Goal: Task Accomplishment & Management: Use online tool/utility

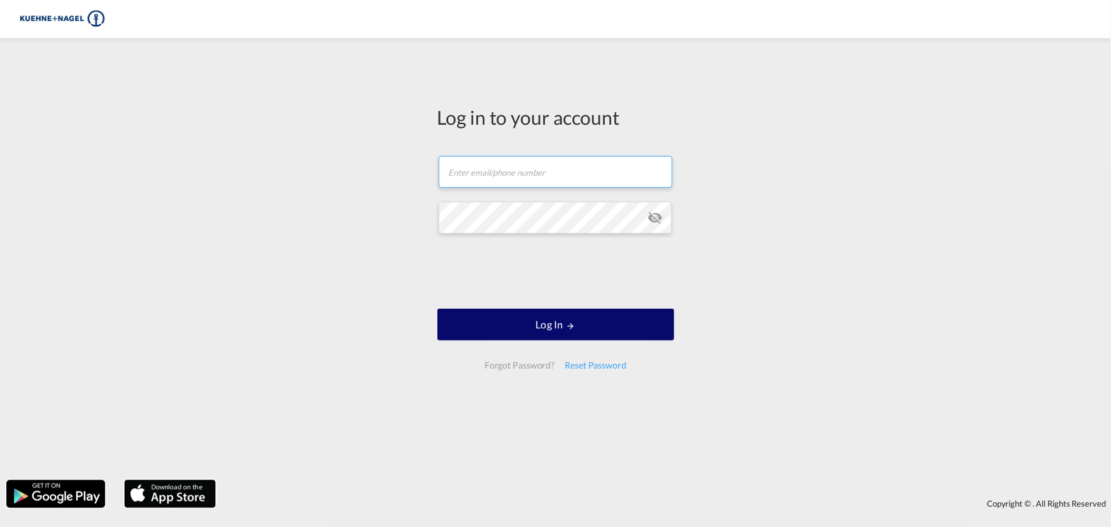
type input "[EMAIL_ADDRESS][PERSON_NAME][DOMAIN_NAME]"
click at [547, 323] on button "Log In" at bounding box center [555, 325] width 237 height 32
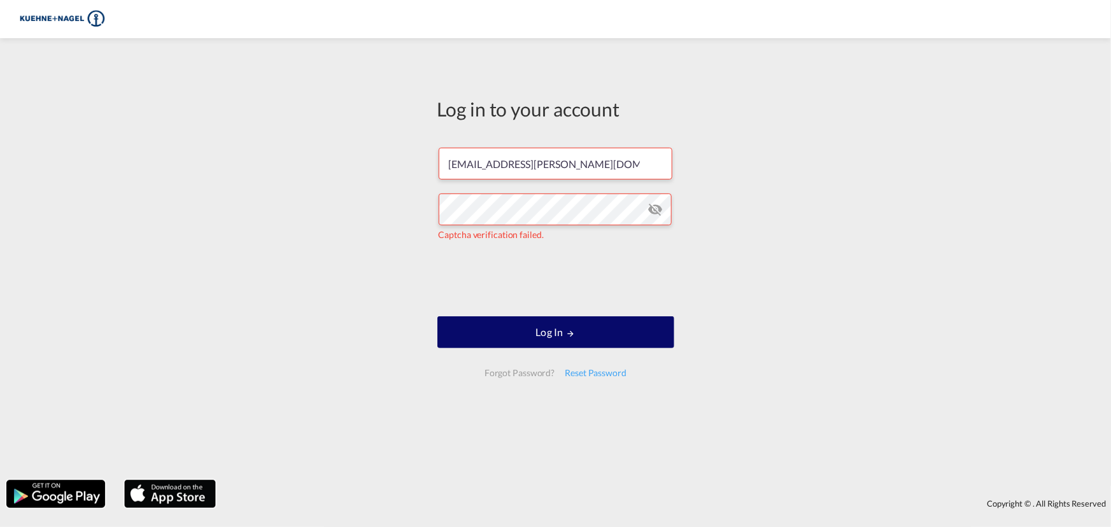
click at [538, 332] on button "Log In" at bounding box center [555, 332] width 237 height 32
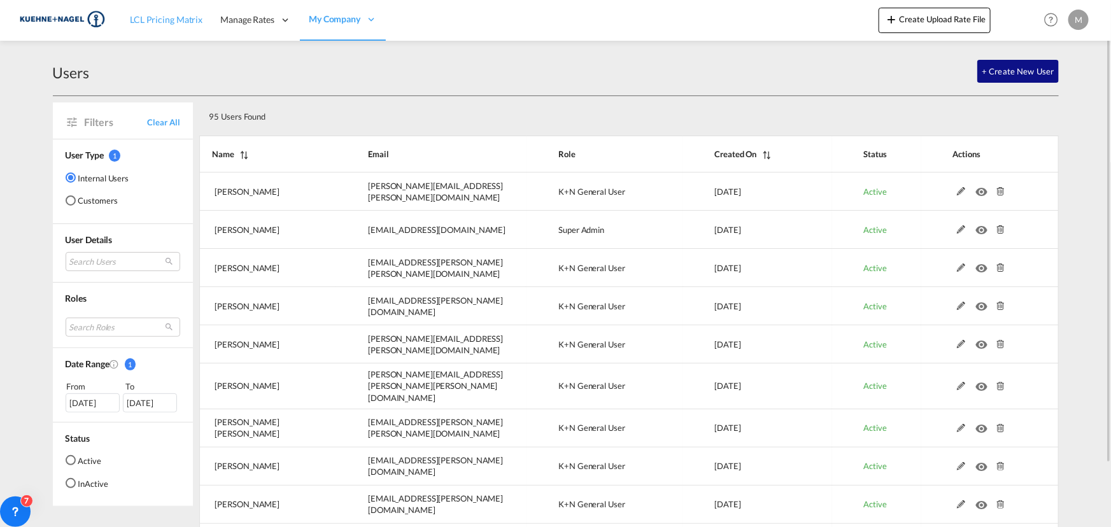
click at [171, 14] on span "LCL Pricing Matrix" at bounding box center [166, 19] width 73 height 11
